Goal: Navigation & Orientation: Find specific page/section

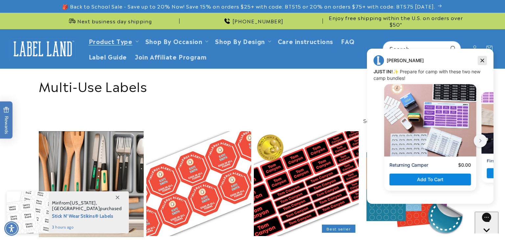
click at [480, 59] on icon "Dismiss campaign" at bounding box center [482, 61] width 7 height 8
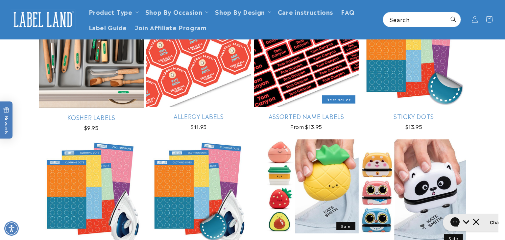
scroll to position [110, 0]
